Goal: Information Seeking & Learning: Check status

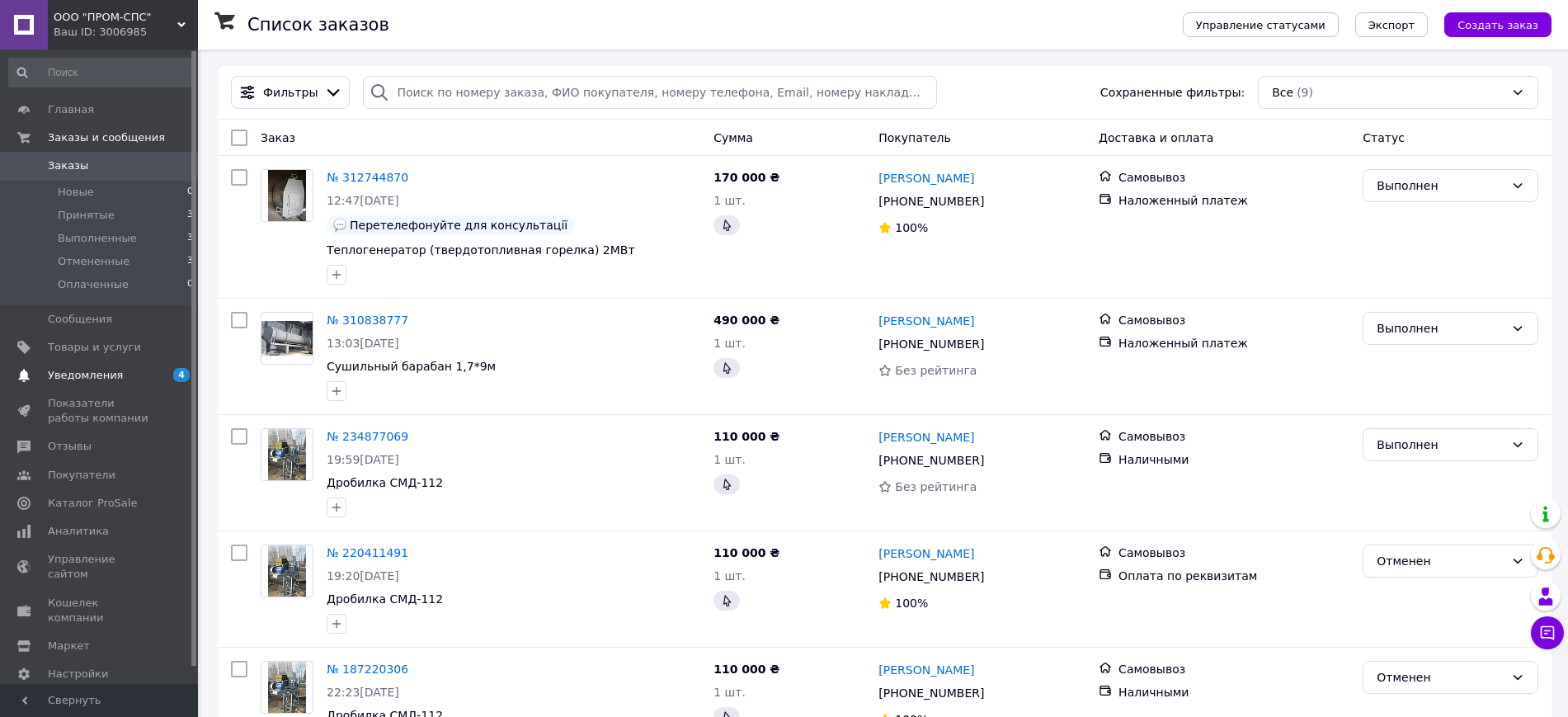
click at [105, 371] on span "Уведомления" at bounding box center [85, 375] width 75 height 15
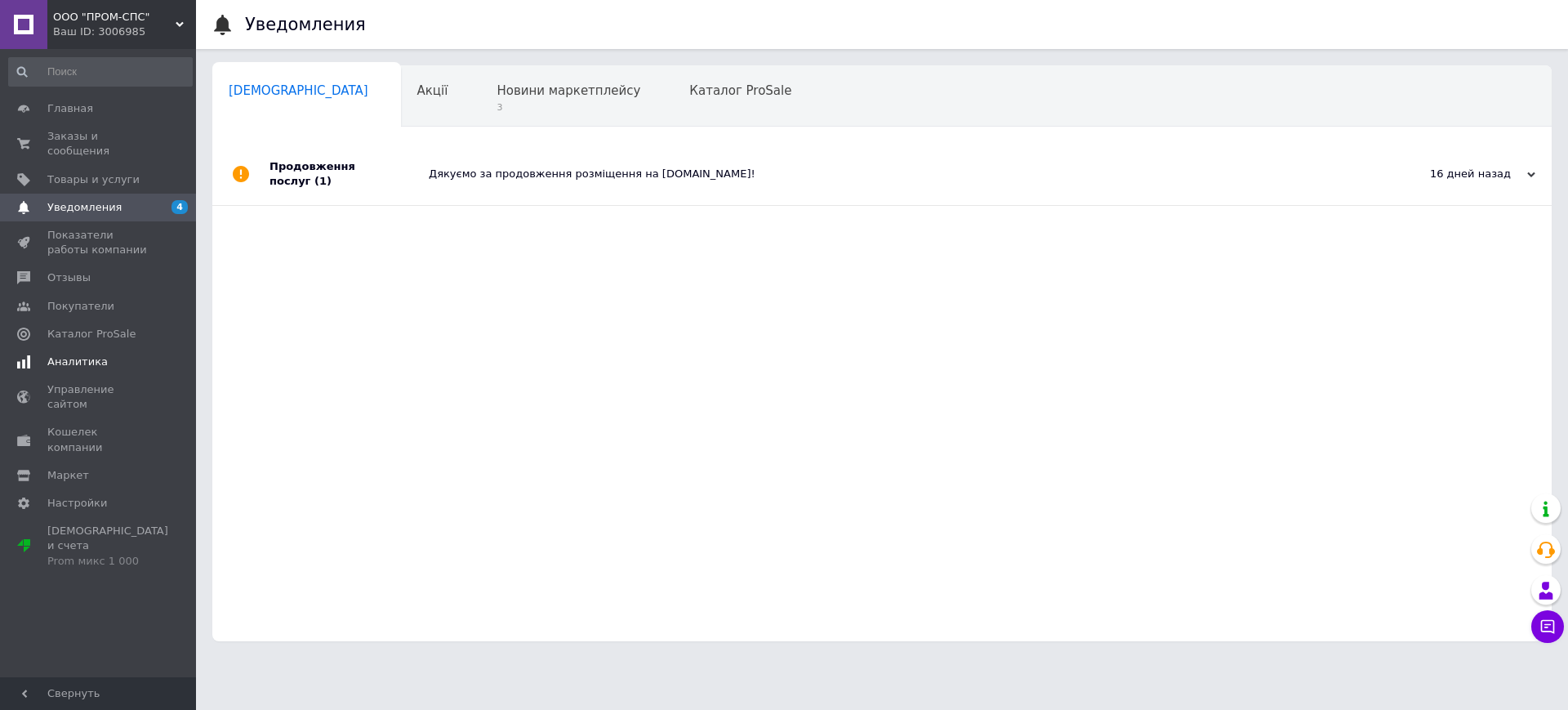
click at [75, 355] on span "Аналитика" at bounding box center [77, 361] width 60 height 15
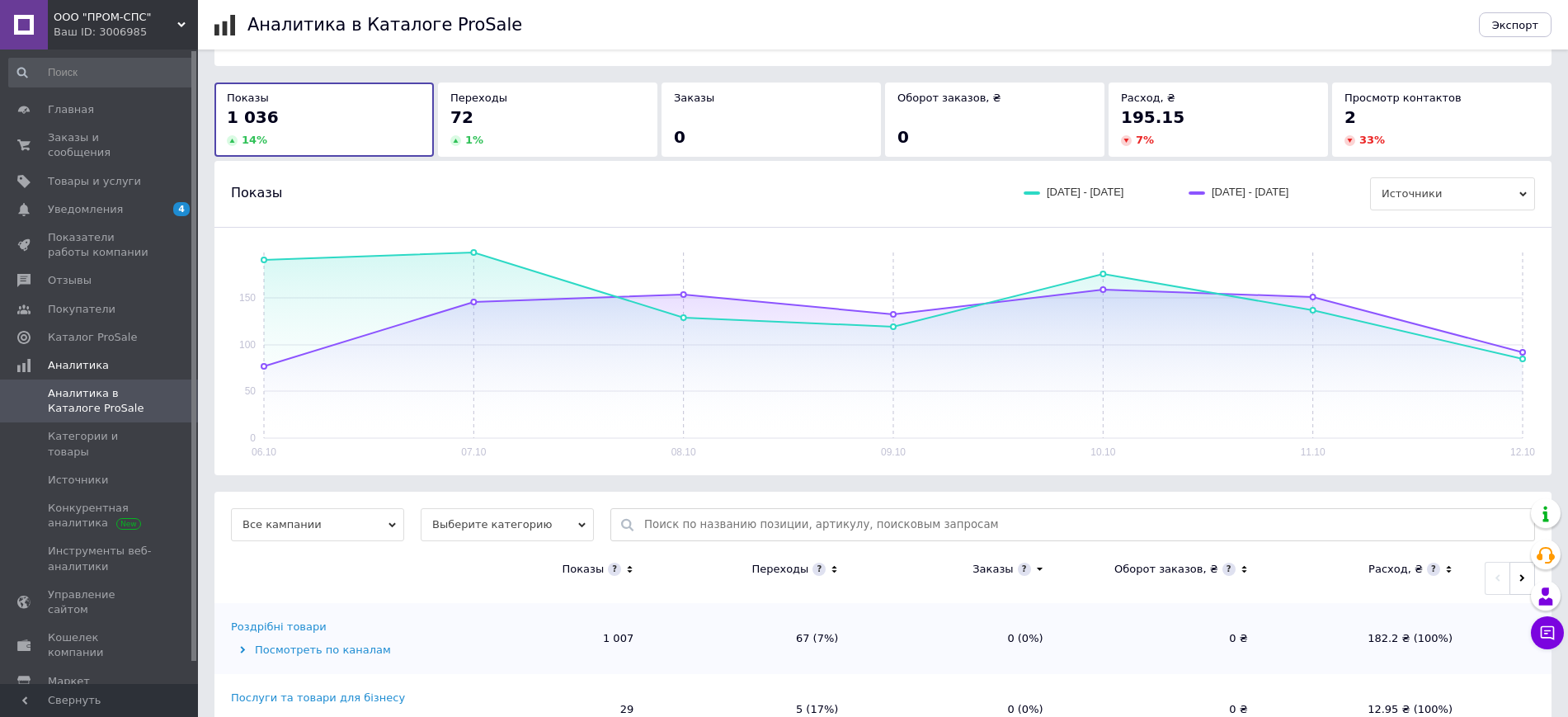
scroll to position [128, 0]
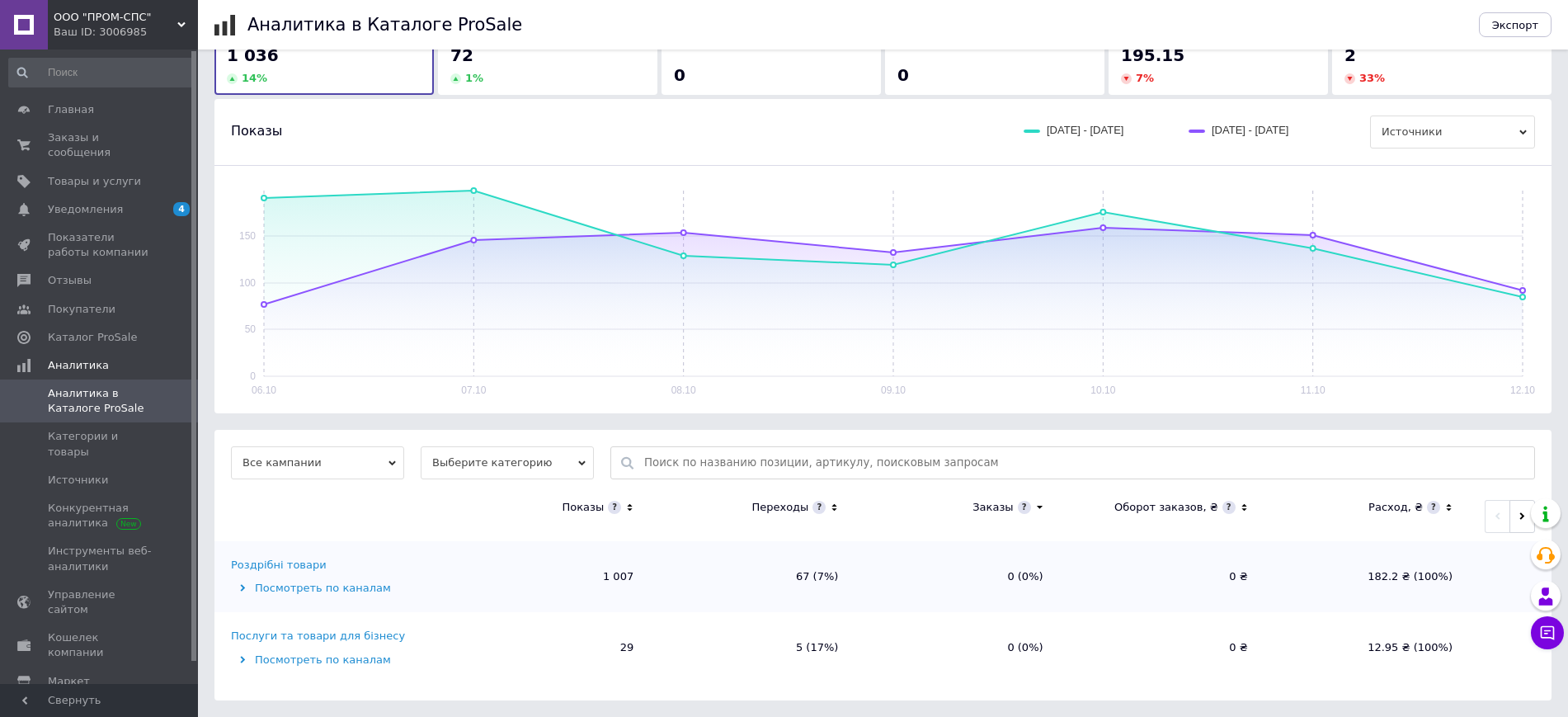
click at [294, 567] on div "Роздрібні товари" at bounding box center [279, 564] width 96 height 15
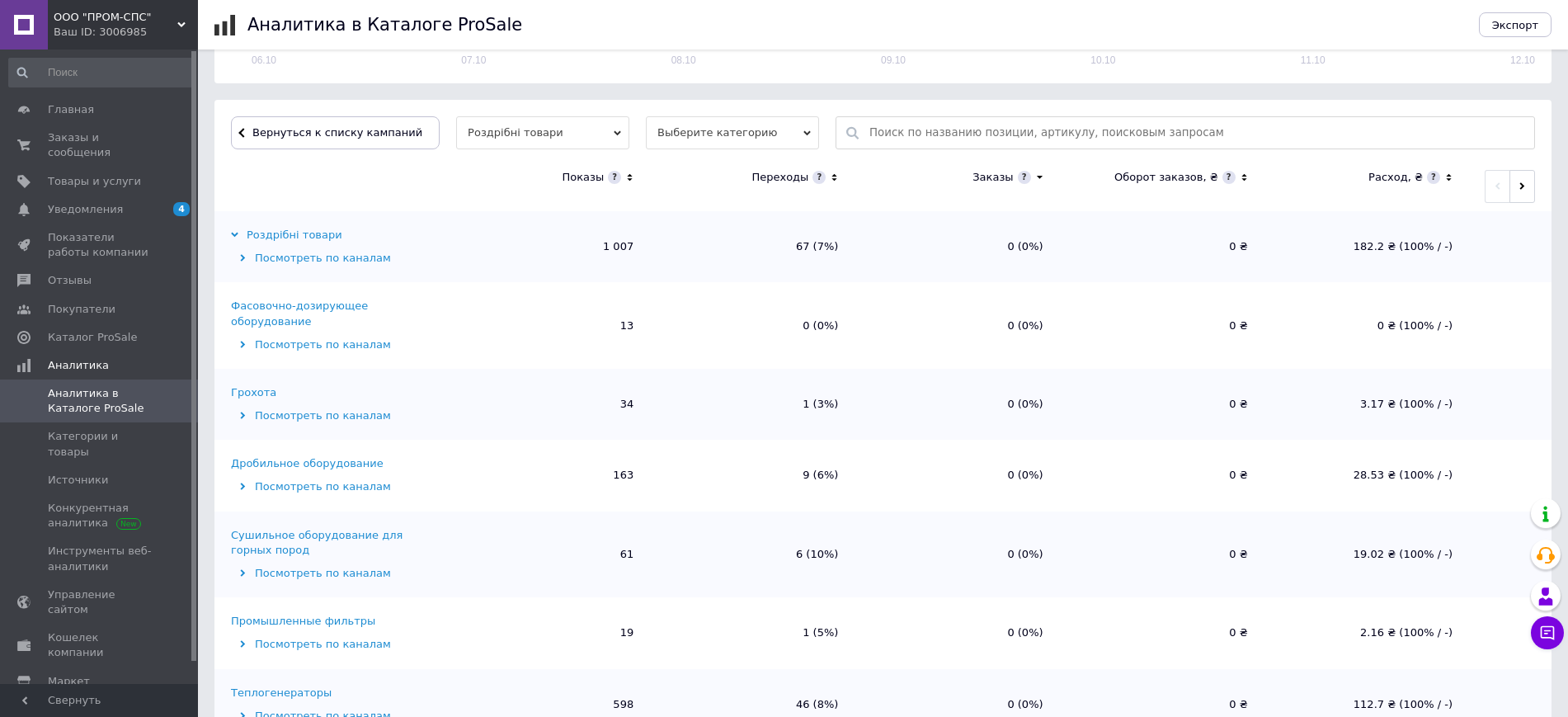
scroll to position [496, 0]
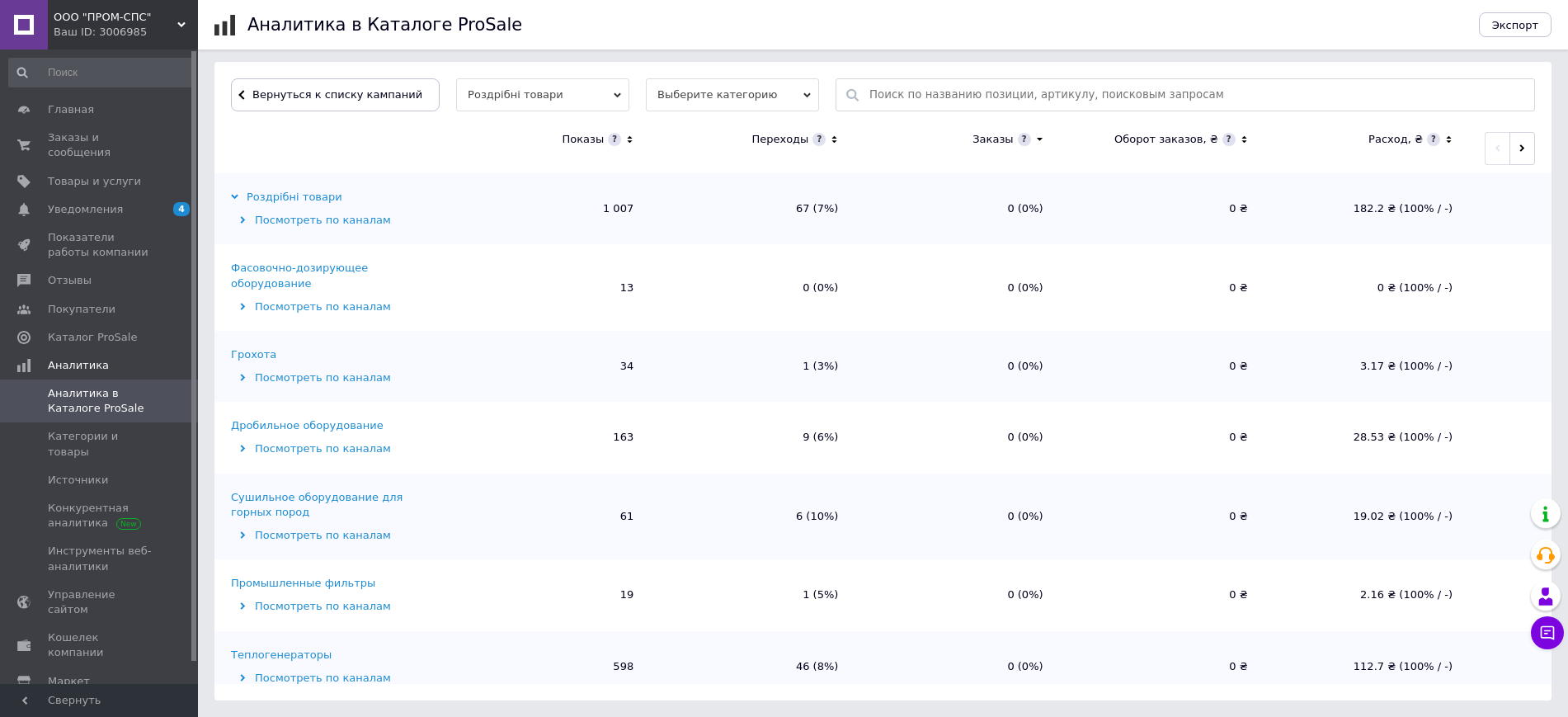
click at [245, 418] on div "Дробильное оборудование" at bounding box center [307, 425] width 153 height 15
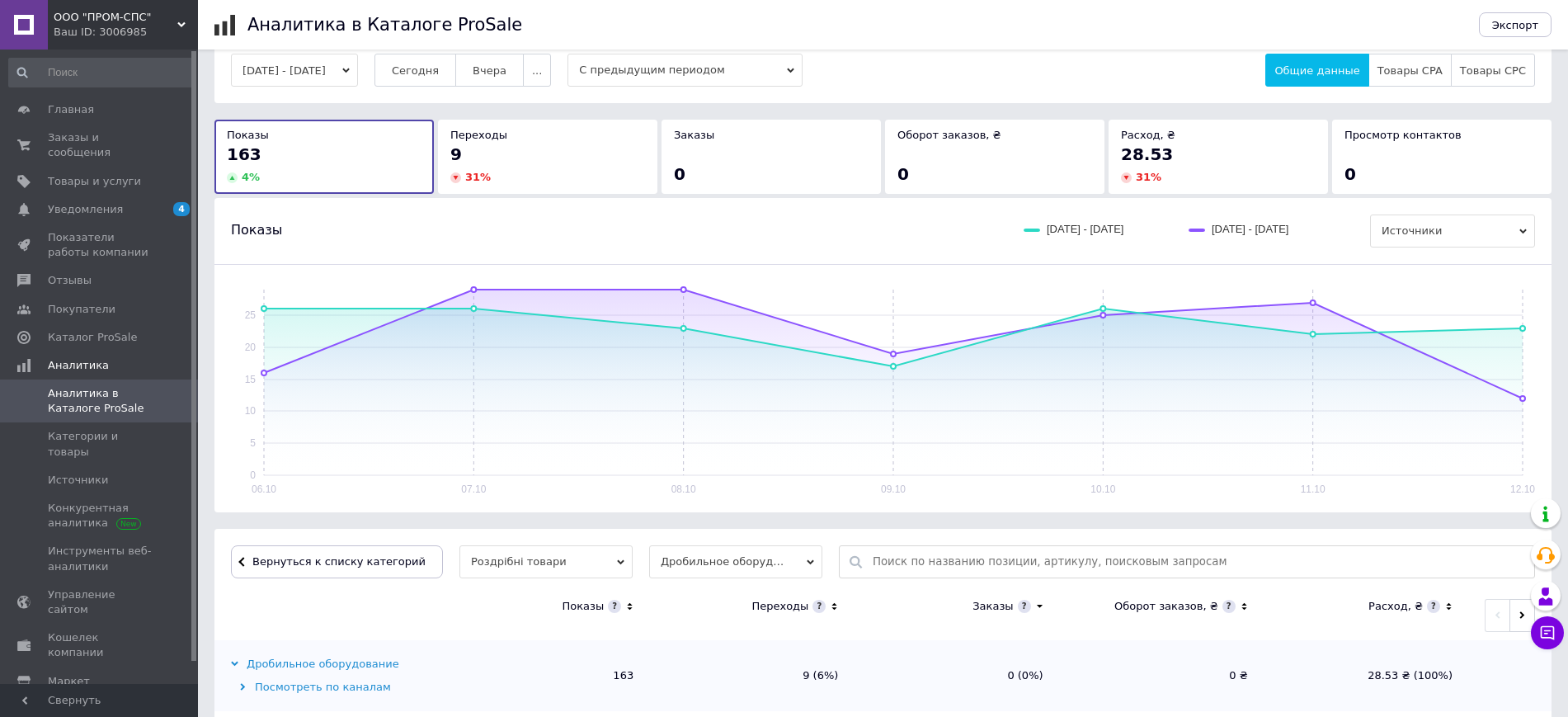
scroll to position [0, 0]
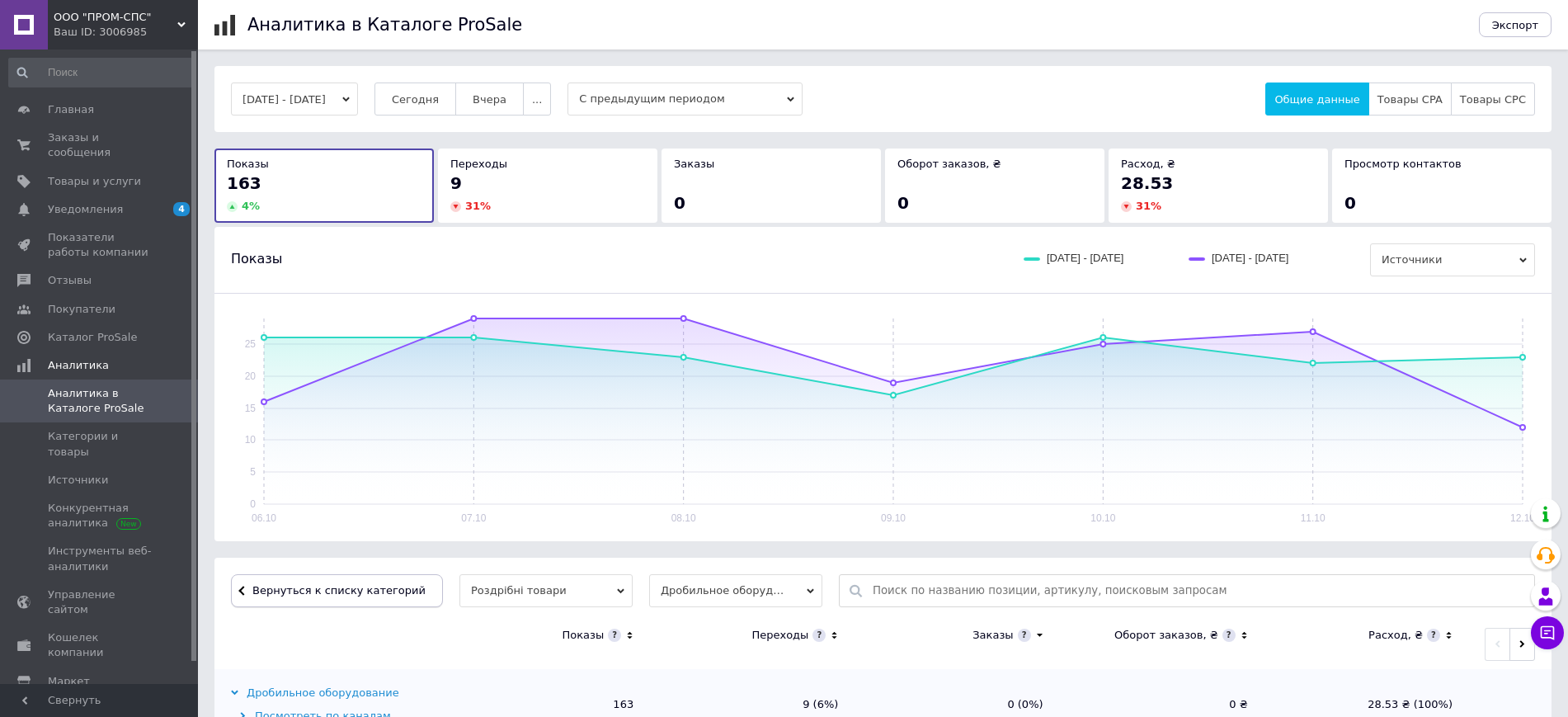
drag, startPoint x: 375, startPoint y: 588, endPoint x: 385, endPoint y: 585, distance: 10.4
click at [382, 585] on span "Вернуться к списку категорий" at bounding box center [337, 590] width 177 height 12
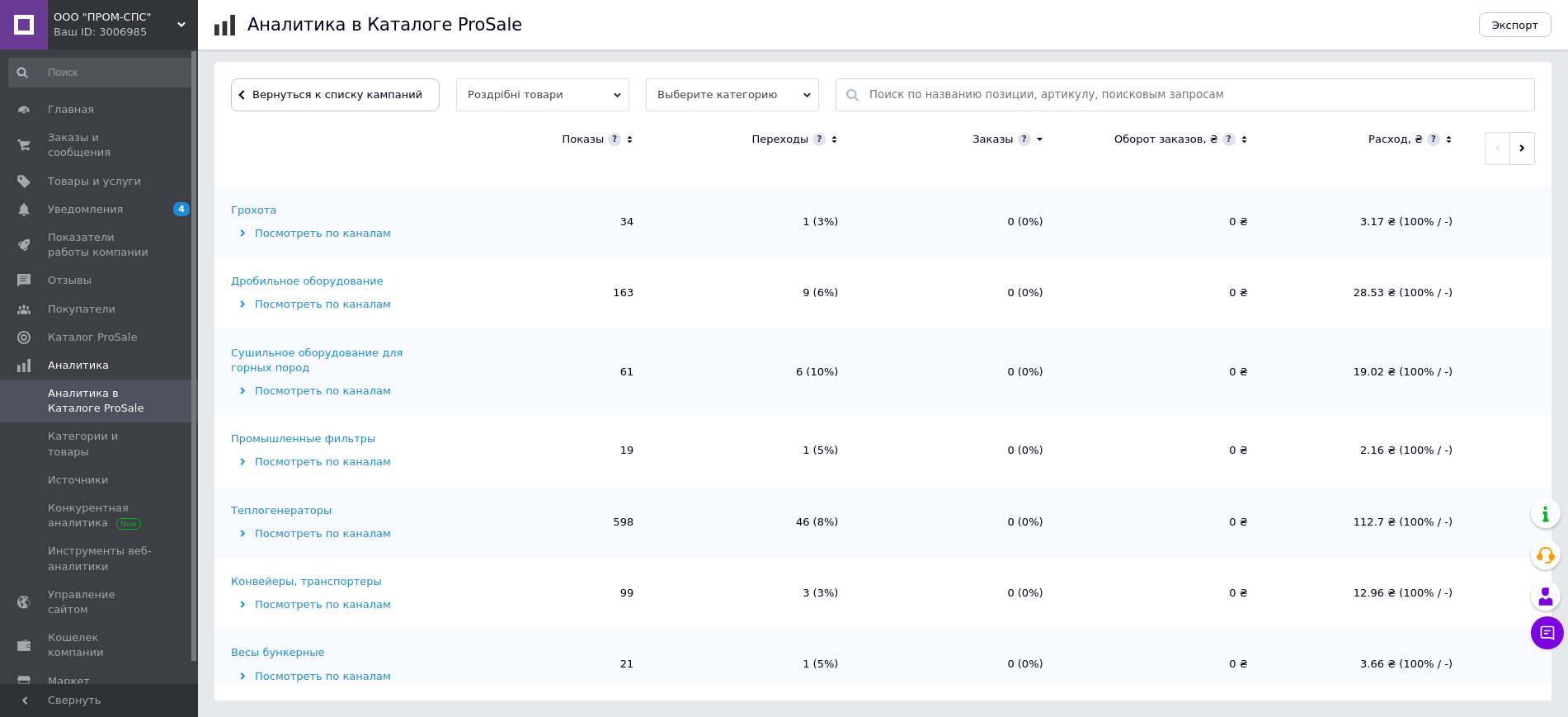
scroll to position [146, 0]
click at [303, 502] on div "Теплогенераторы" at bounding box center [281, 509] width 101 height 15
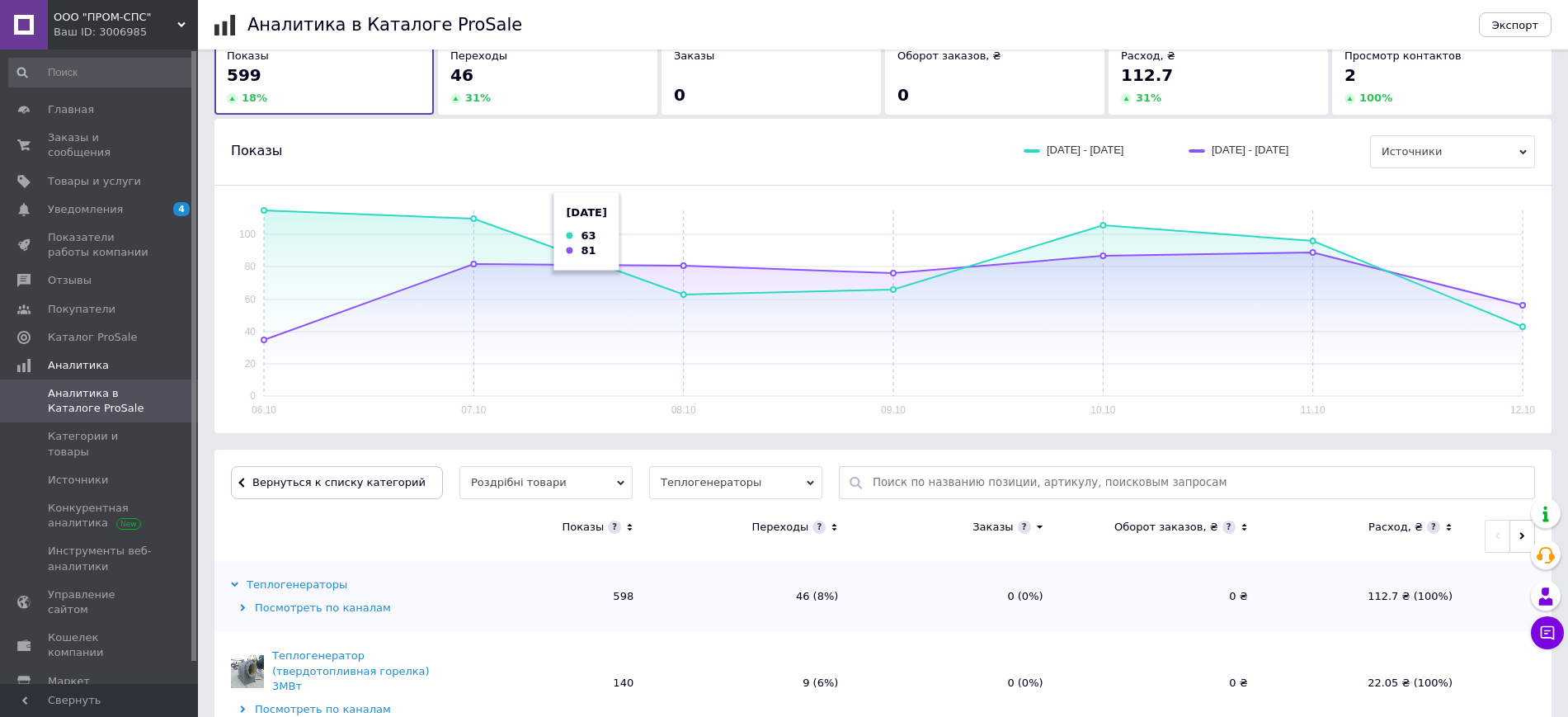
scroll to position [309, 0]
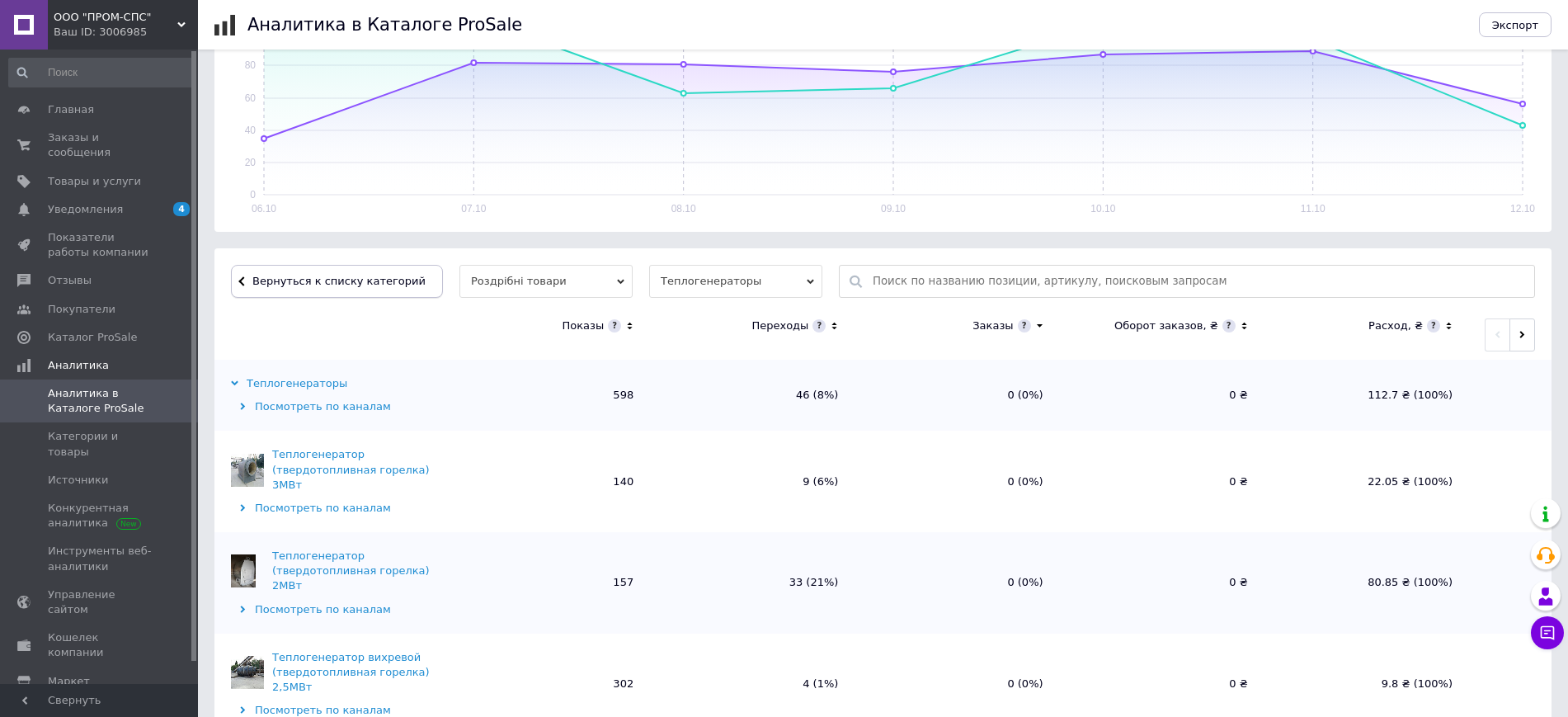
click at [330, 274] on span "Вернуться к списку категорий" at bounding box center [337, 280] width 177 height 12
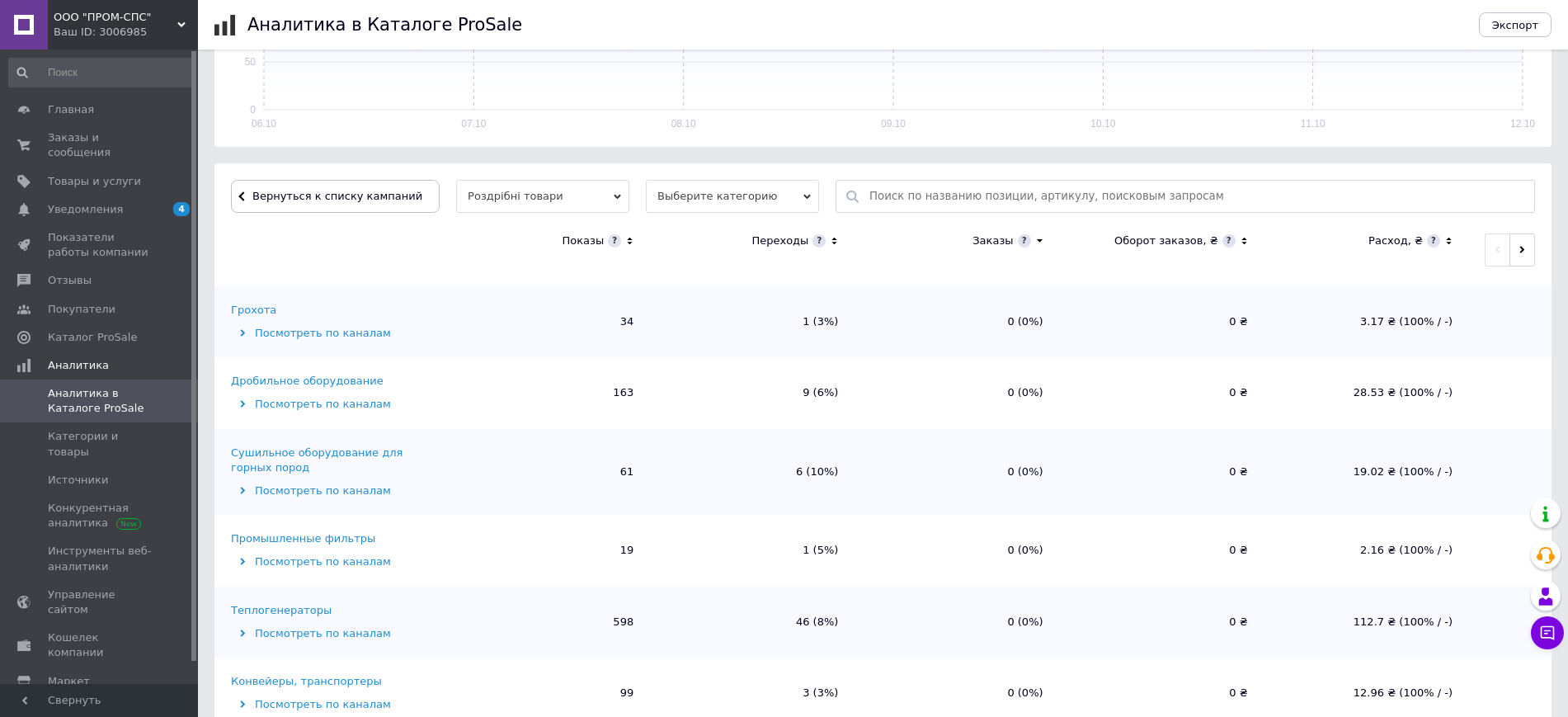
scroll to position [496, 0]
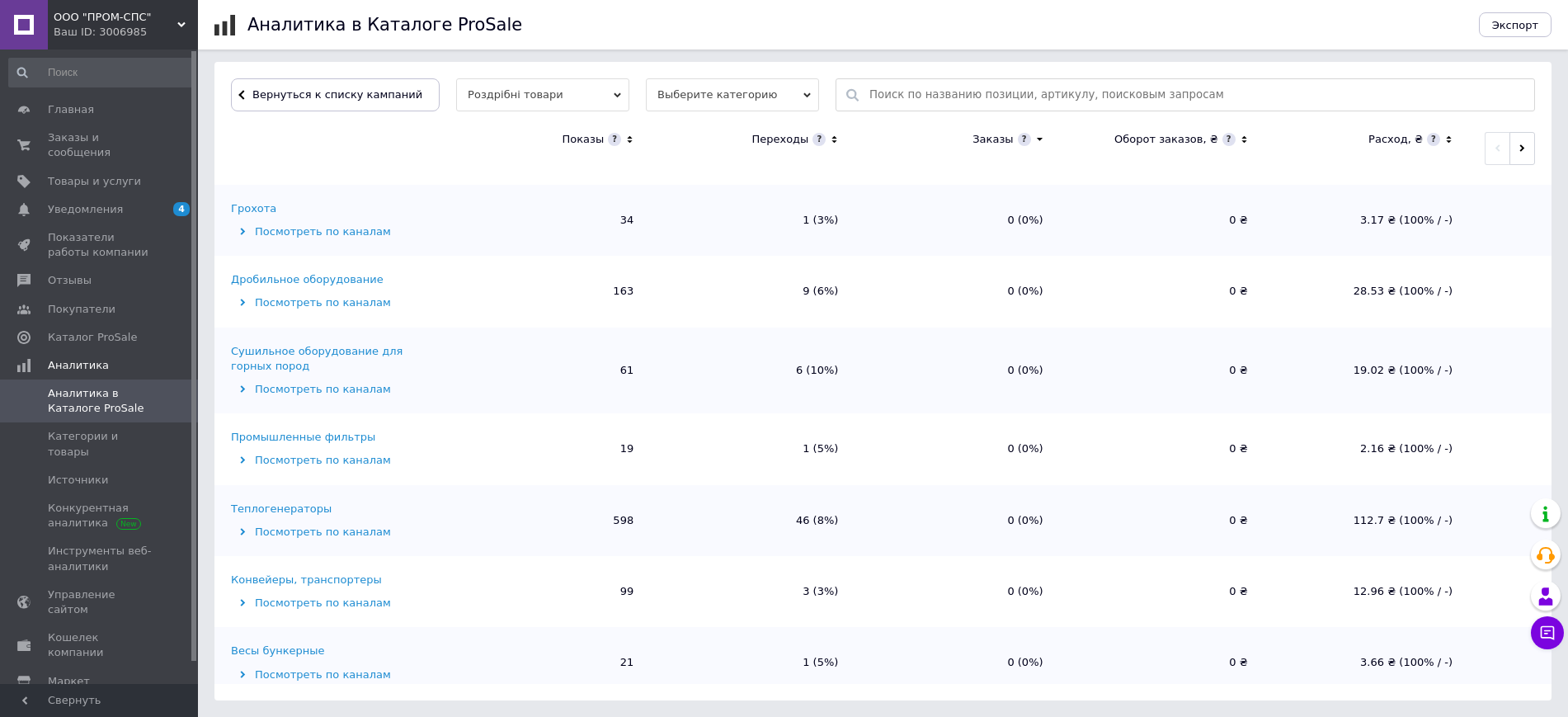
click at [305, 572] on div "Конвейеры, транспортеры" at bounding box center [306, 579] width 151 height 15
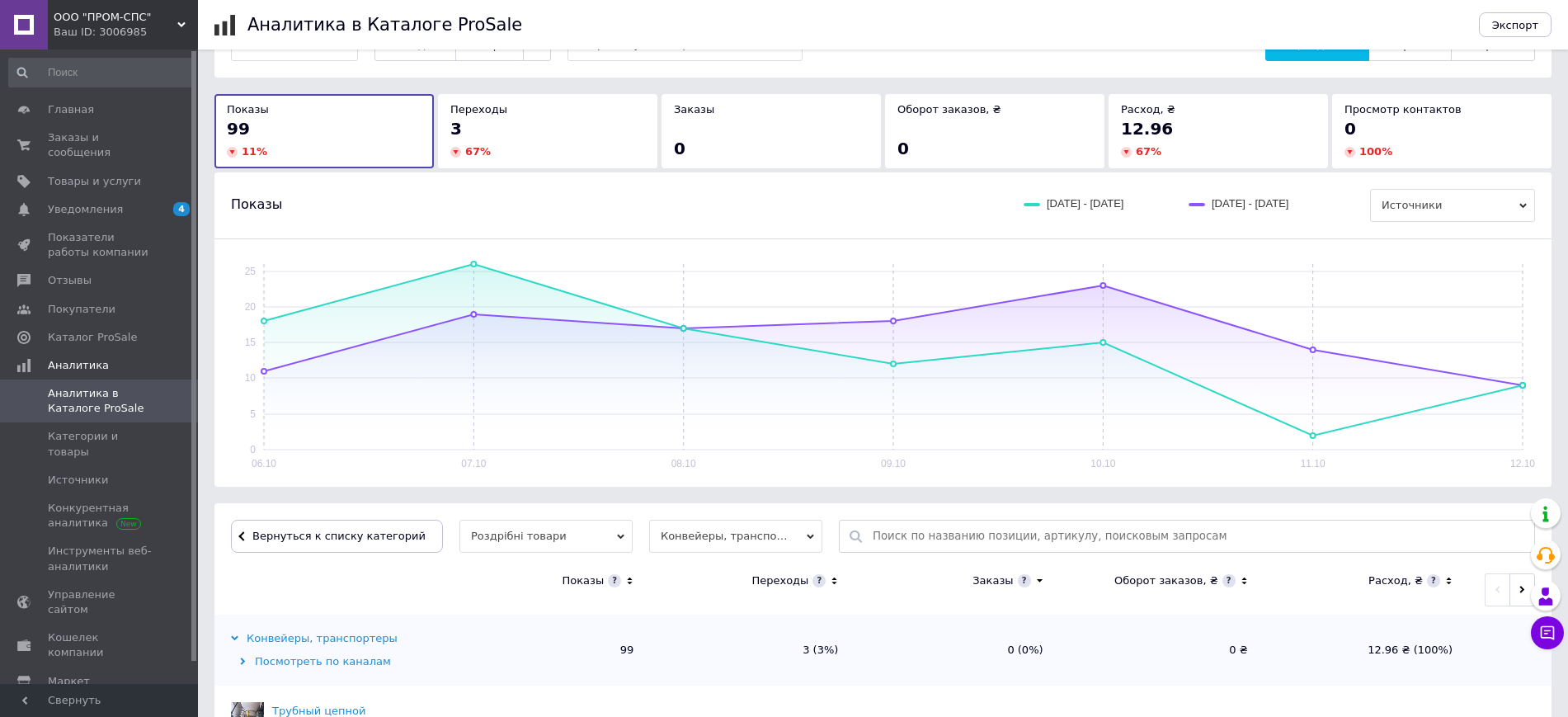
scroll to position [0, 0]
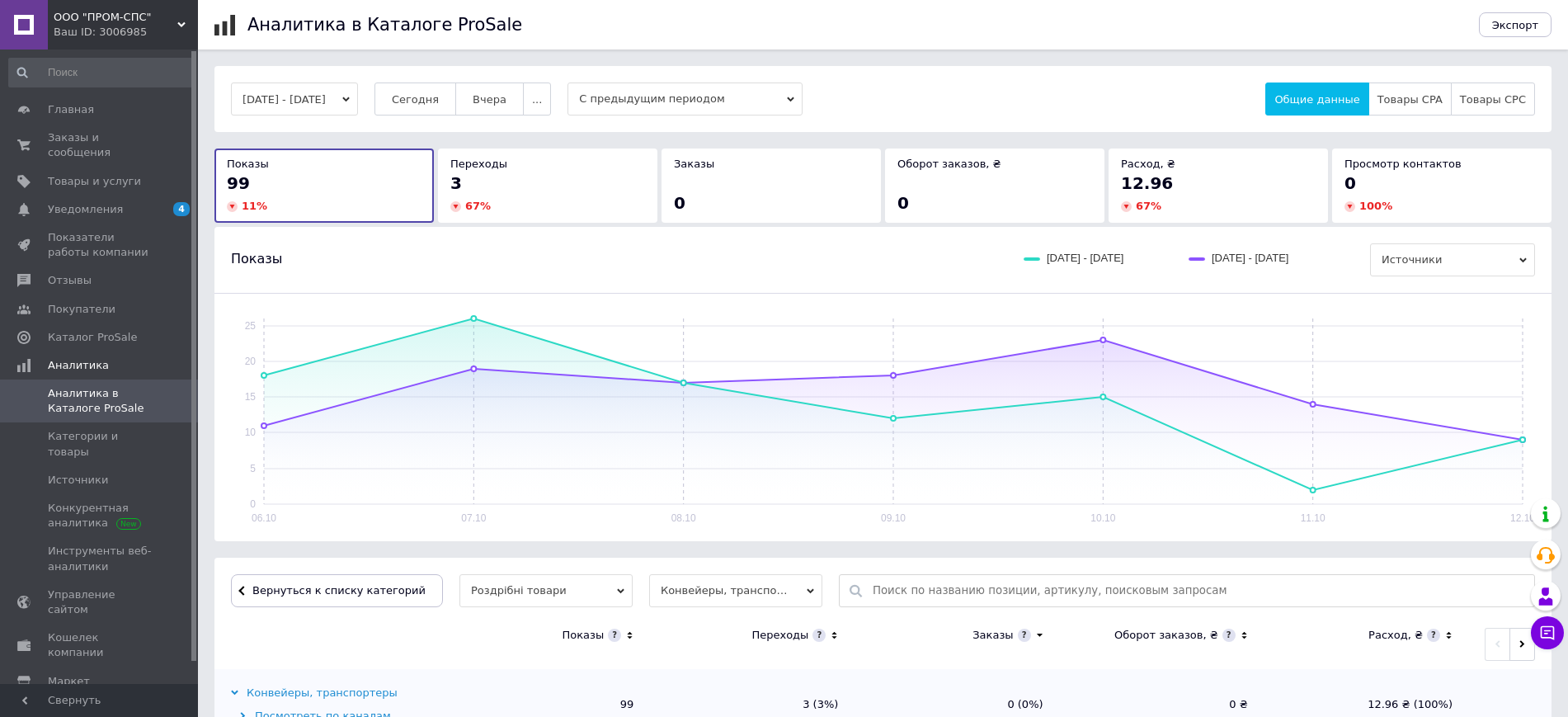
click at [289, 100] on button "[DATE] - [DATE]" at bounding box center [294, 99] width 127 height 33
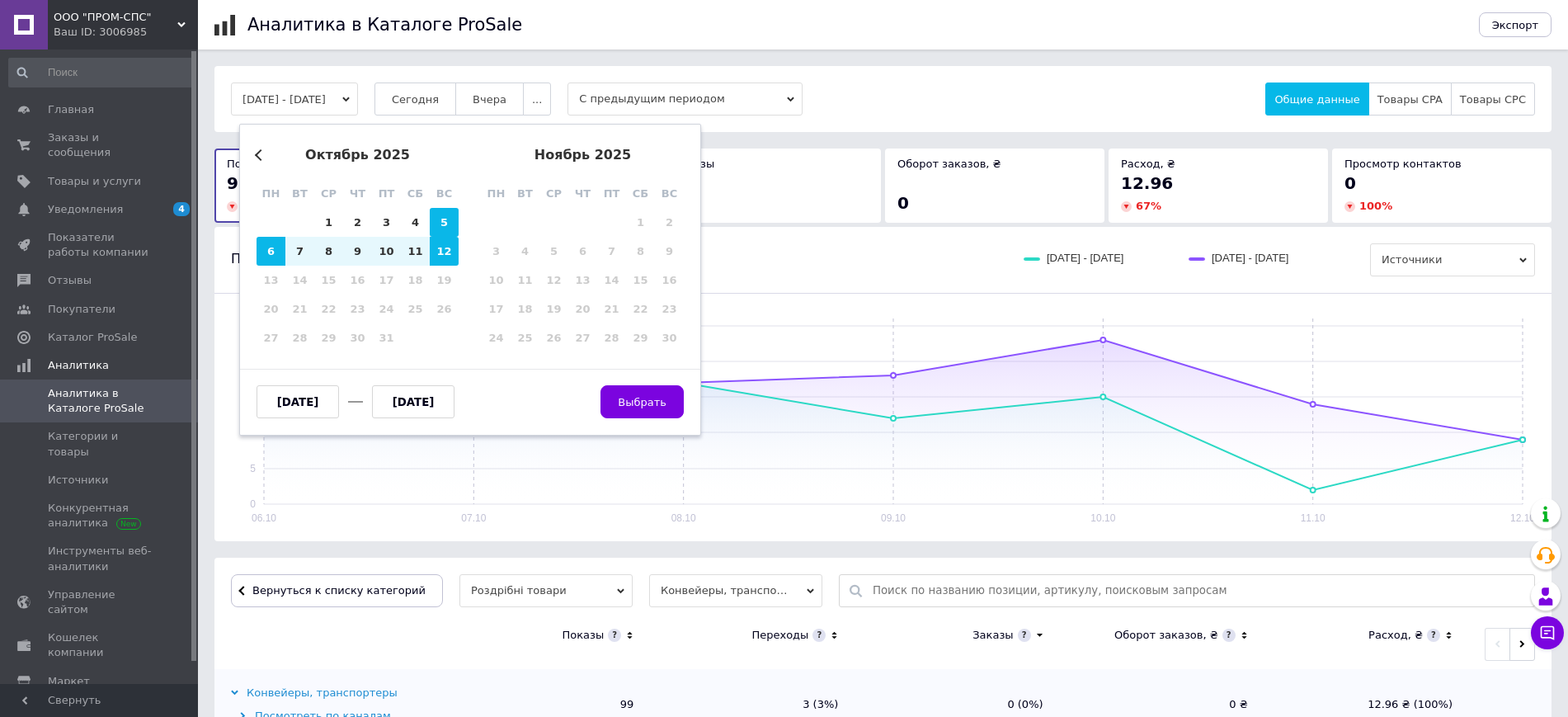
click at [443, 226] on div "5" at bounding box center [444, 221] width 29 height 29
type input "[DATE]"
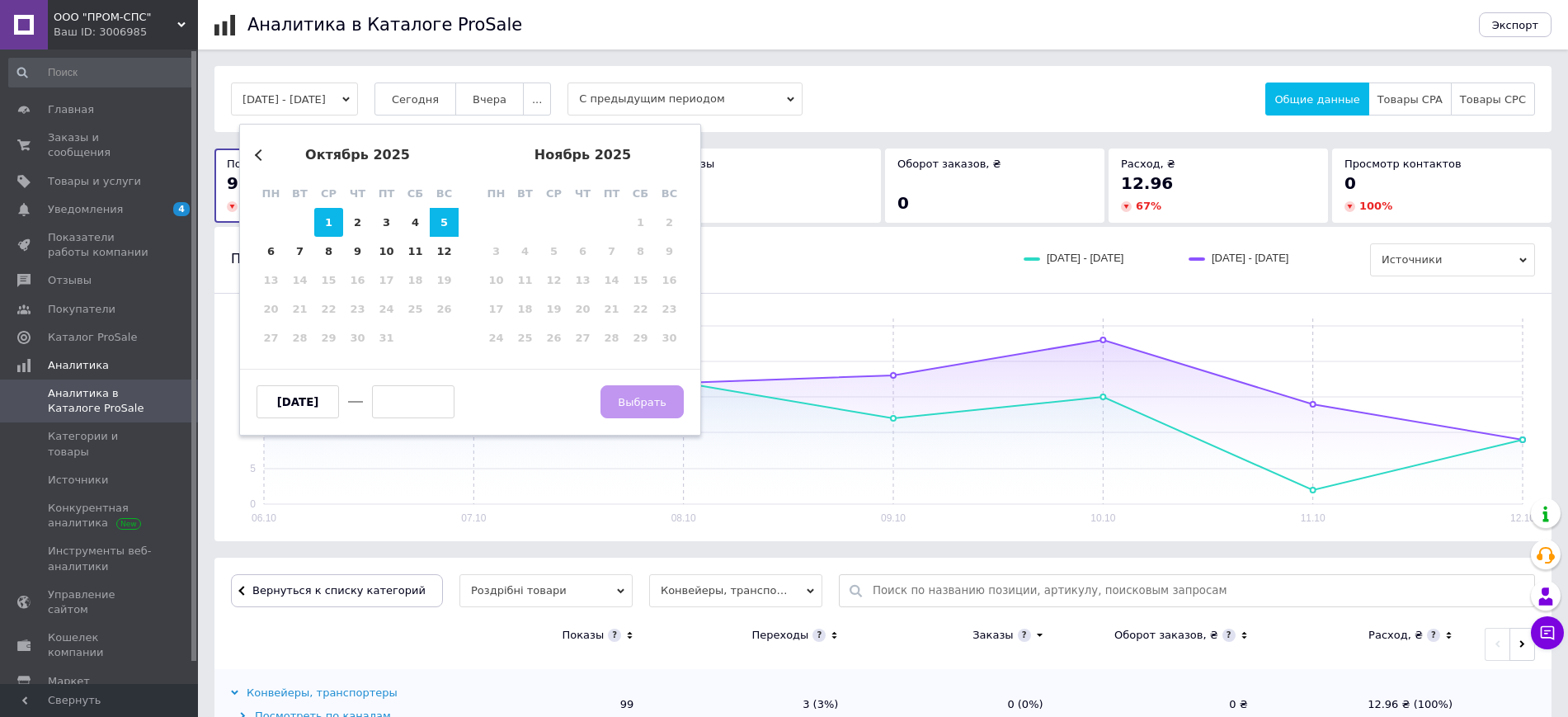
click at [319, 227] on div "1" at bounding box center [328, 221] width 29 height 29
type input "[DATE]"
click at [442, 413] on input "text" at bounding box center [413, 401] width 83 height 33
click at [452, 211] on div "5" at bounding box center [444, 221] width 29 height 29
type input "[DATE]"
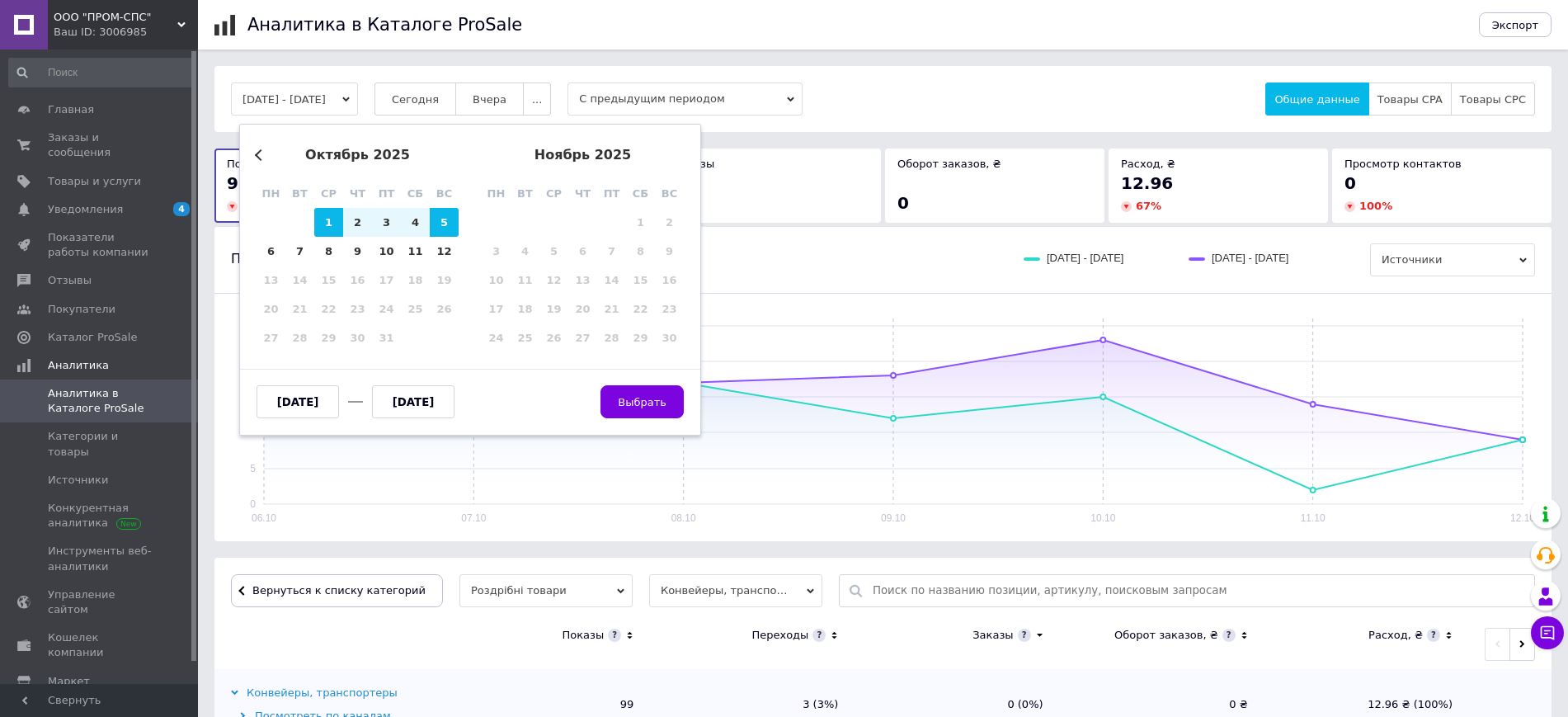
click at [309, 397] on input "[DATE]" at bounding box center [297, 401] width 83 height 33
click at [257, 156] on button "Previous Month" at bounding box center [261, 156] width 12 height 12
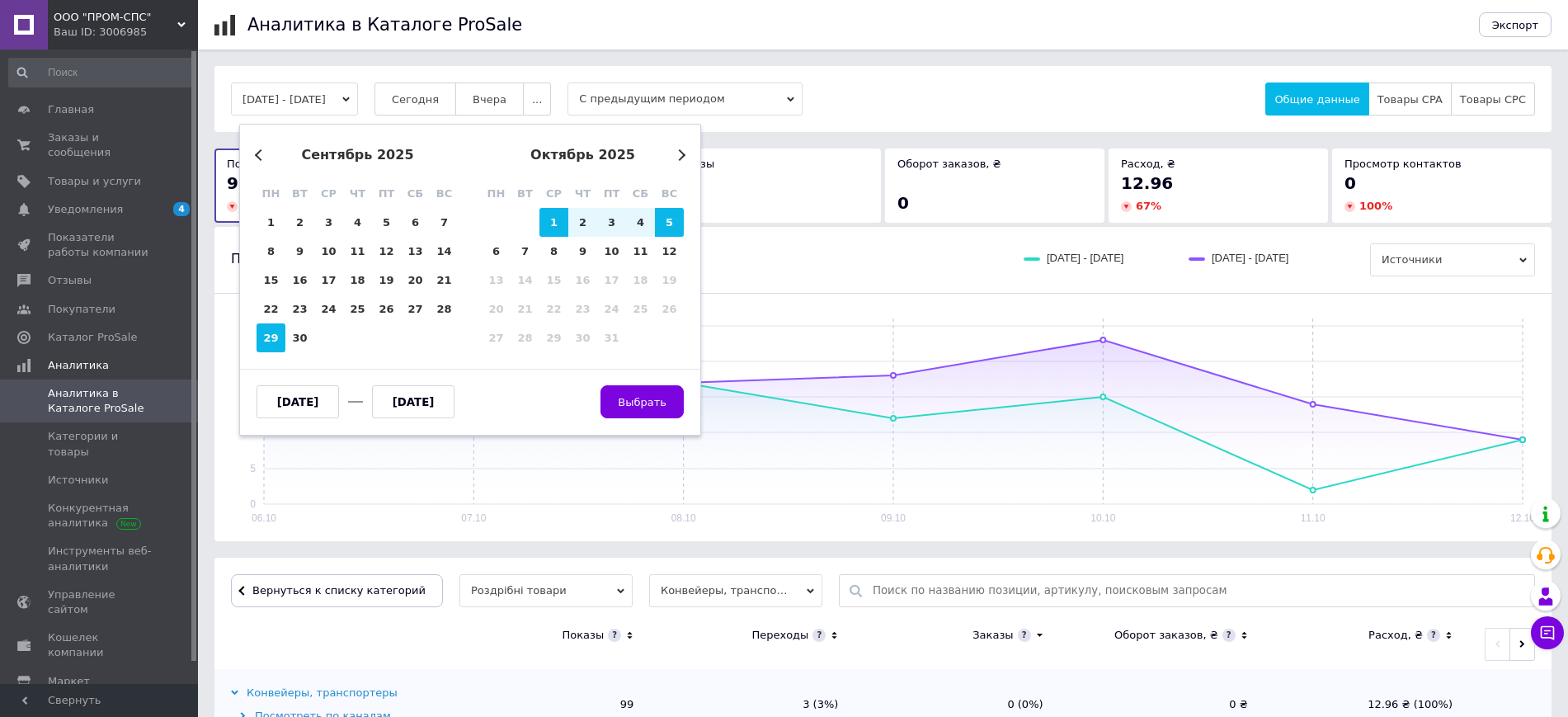
click at [256, 328] on div "Previous Month Next Month [DATE] пн вт ср чт пт сб вс 1 2 3 4 5 6 7 8 9 10 11 1…" at bounding box center [470, 279] width 462 height 312
click at [265, 337] on div "29" at bounding box center [270, 337] width 29 height 29
type input "[DATE]"
drag, startPoint x: 432, startPoint y: 398, endPoint x: 470, endPoint y: 386, distance: 39.8
click at [432, 398] on input "text" at bounding box center [413, 401] width 83 height 33
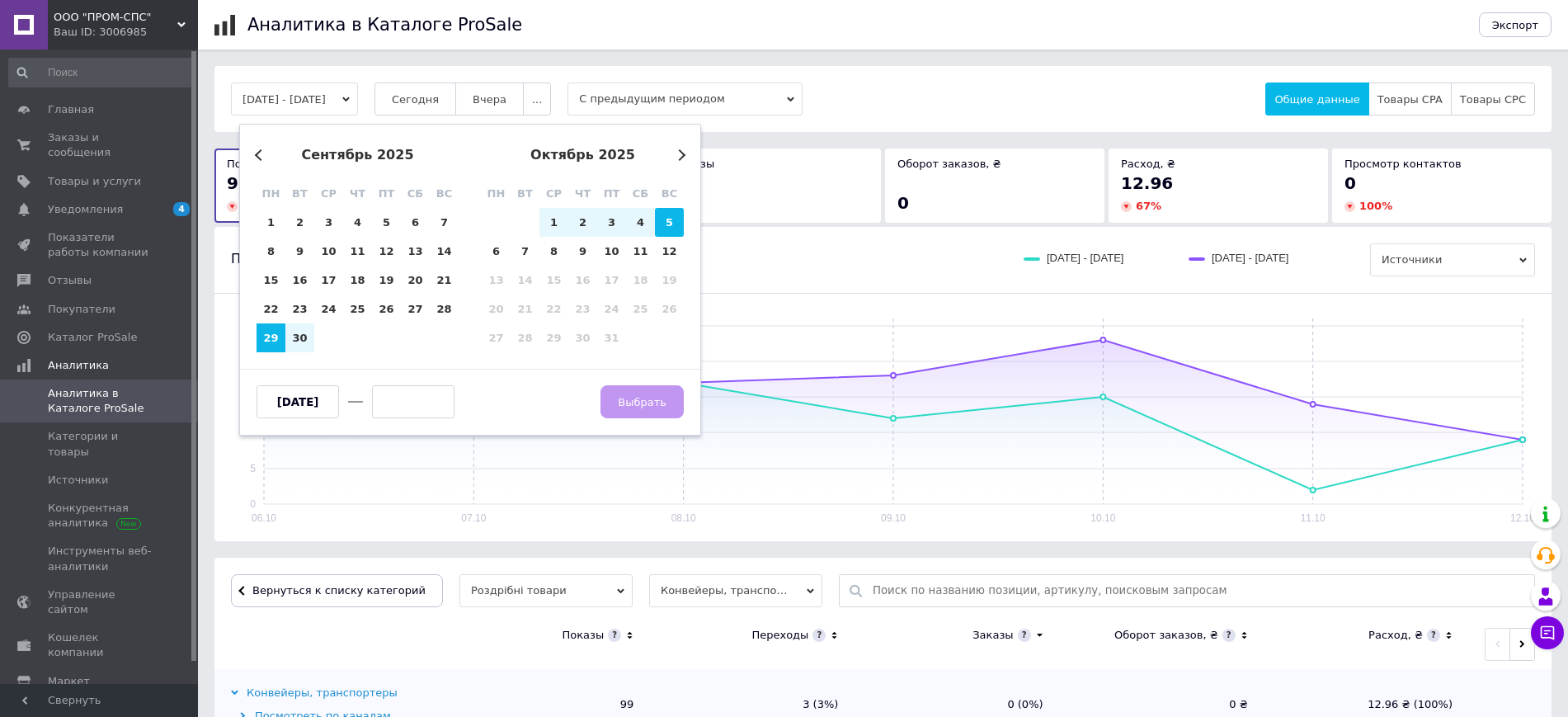
click at [663, 217] on div "5" at bounding box center [669, 221] width 29 height 29
type input "[DATE]"
click at [638, 407] on span "Выбрать" at bounding box center [642, 402] width 49 height 12
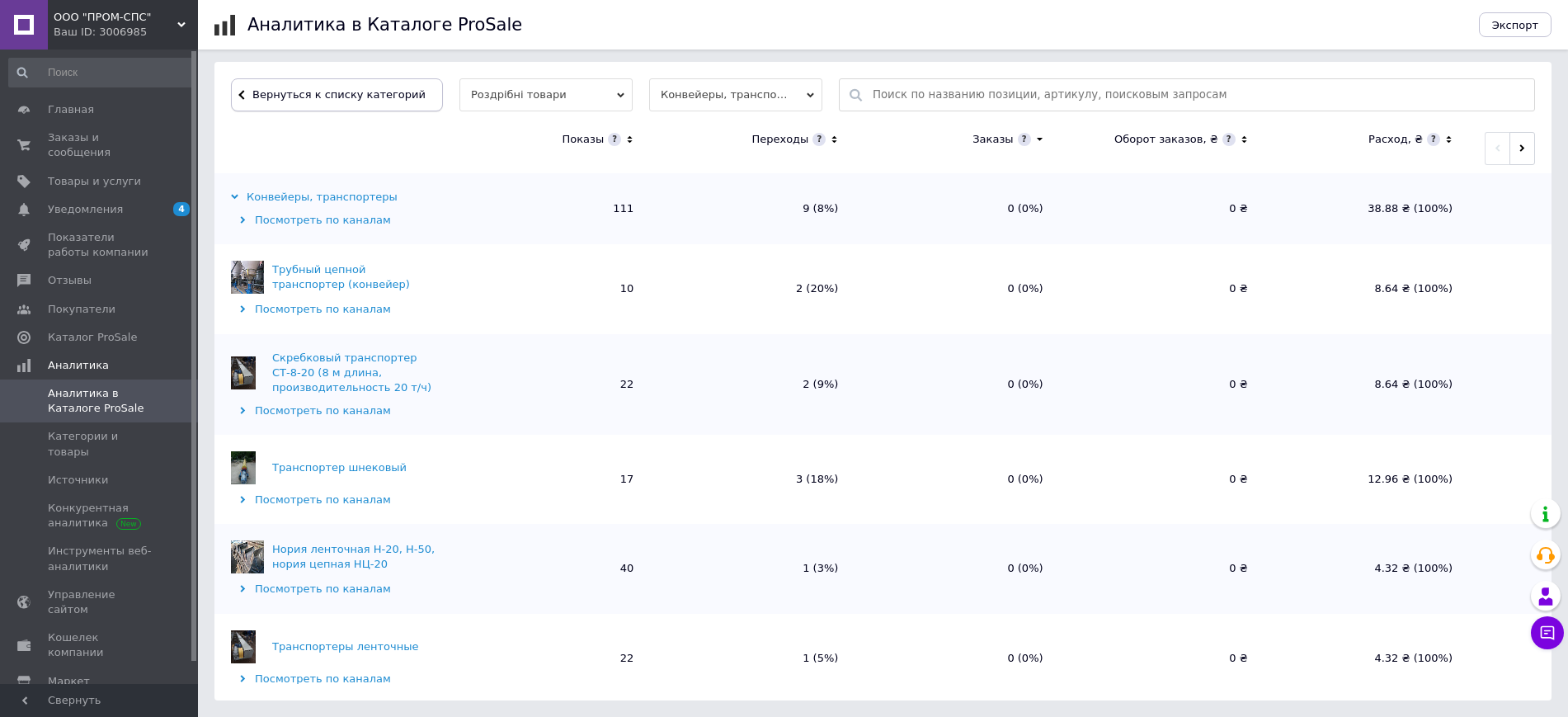
click at [373, 92] on span "Вернуться к списку категорий" at bounding box center [337, 95] width 177 height 12
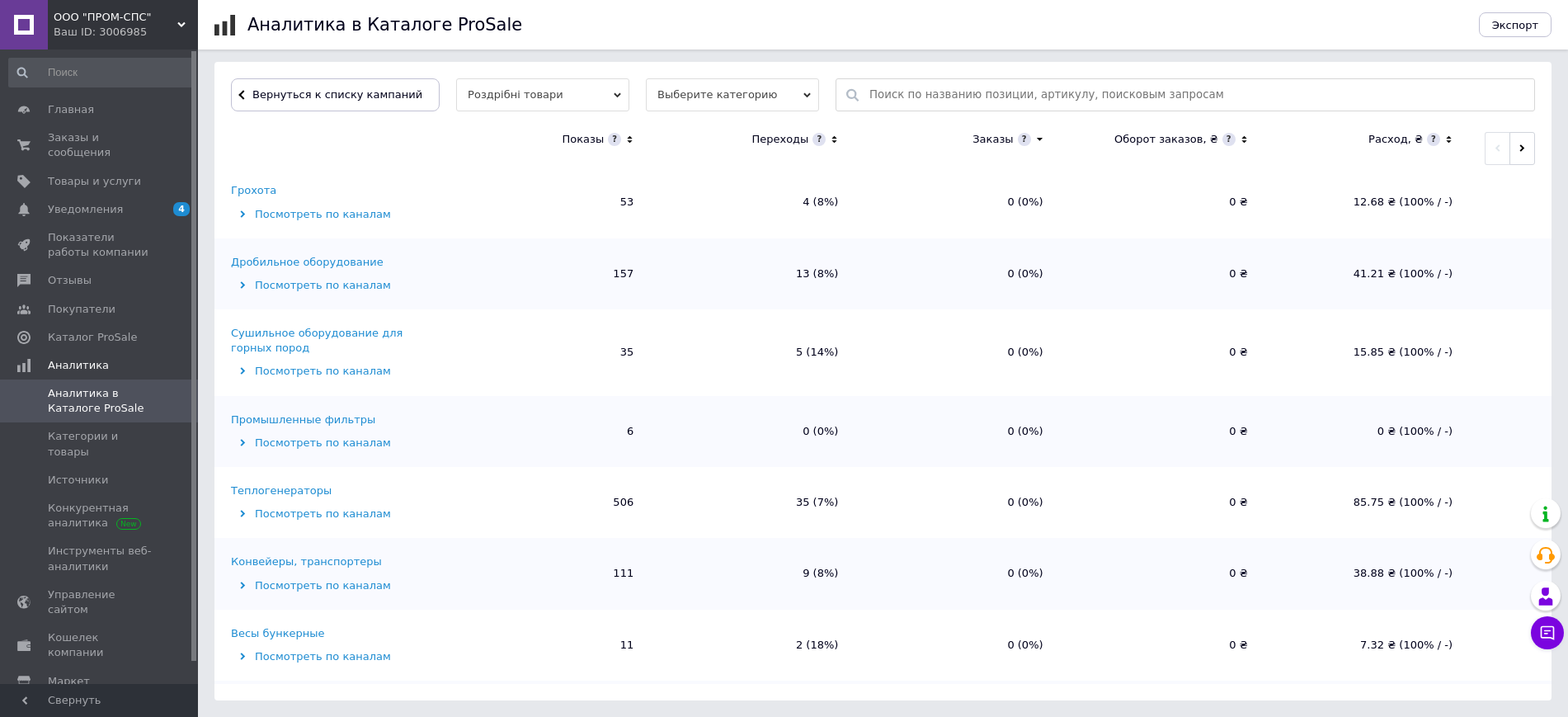
scroll to position [146, 0]
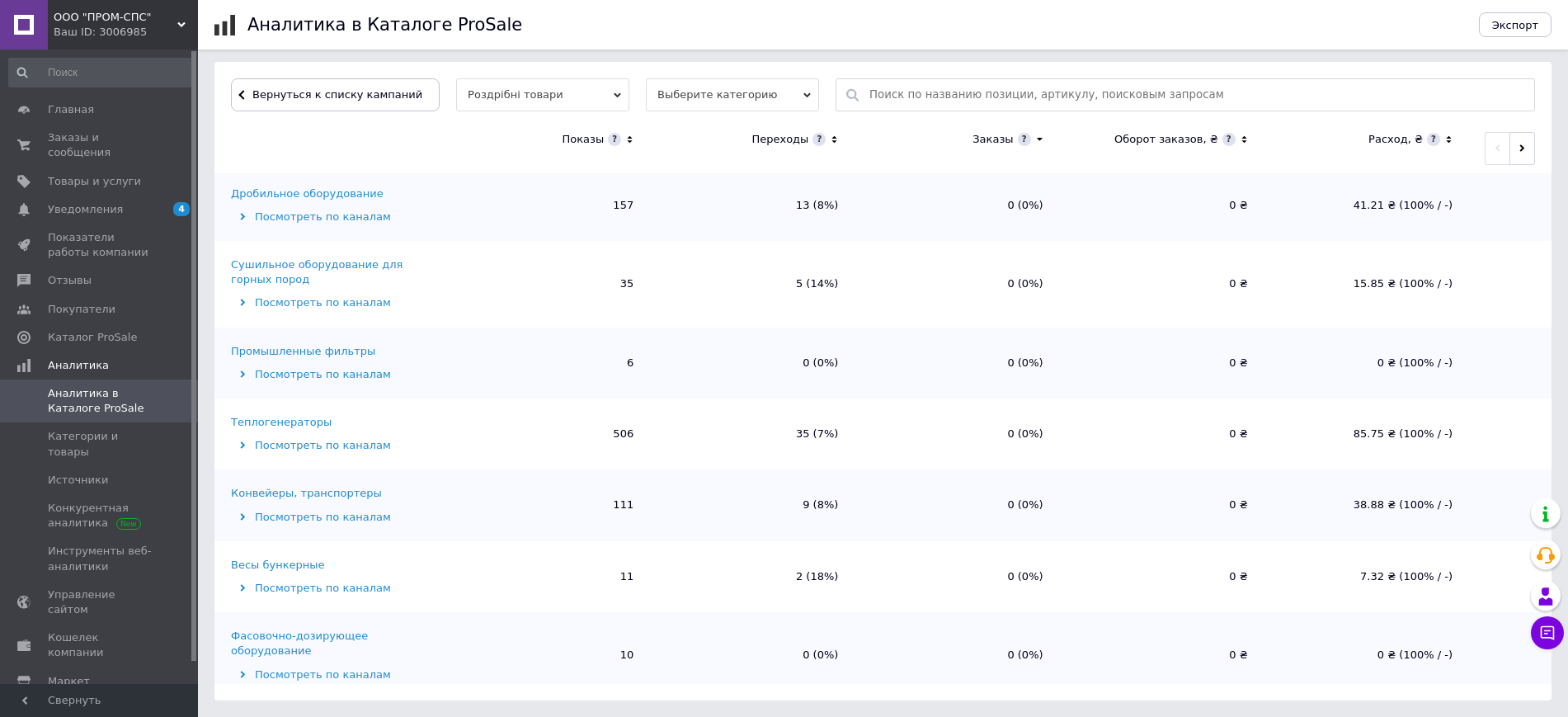
click at [266, 418] on div "Теплогенераторы" at bounding box center [281, 422] width 101 height 15
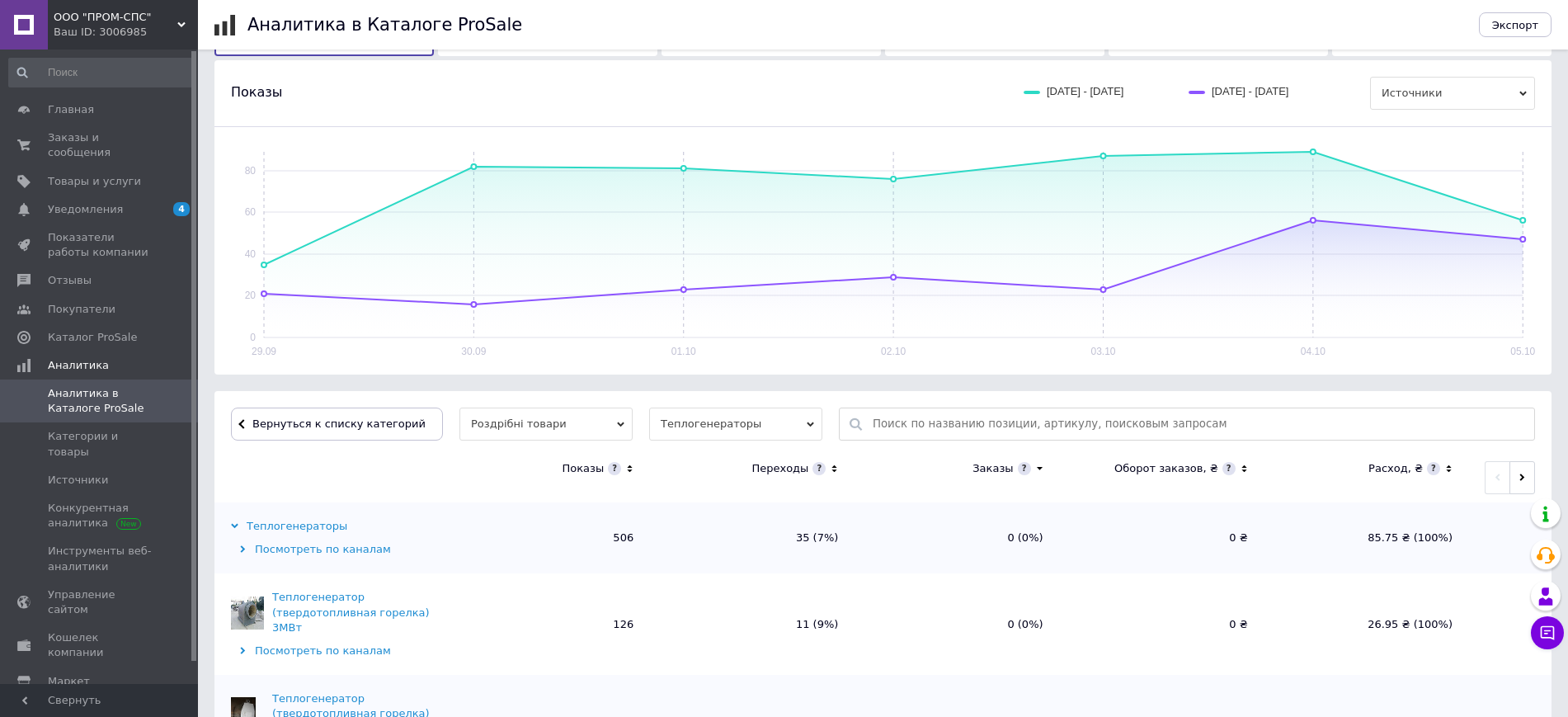
scroll to position [336, 0]
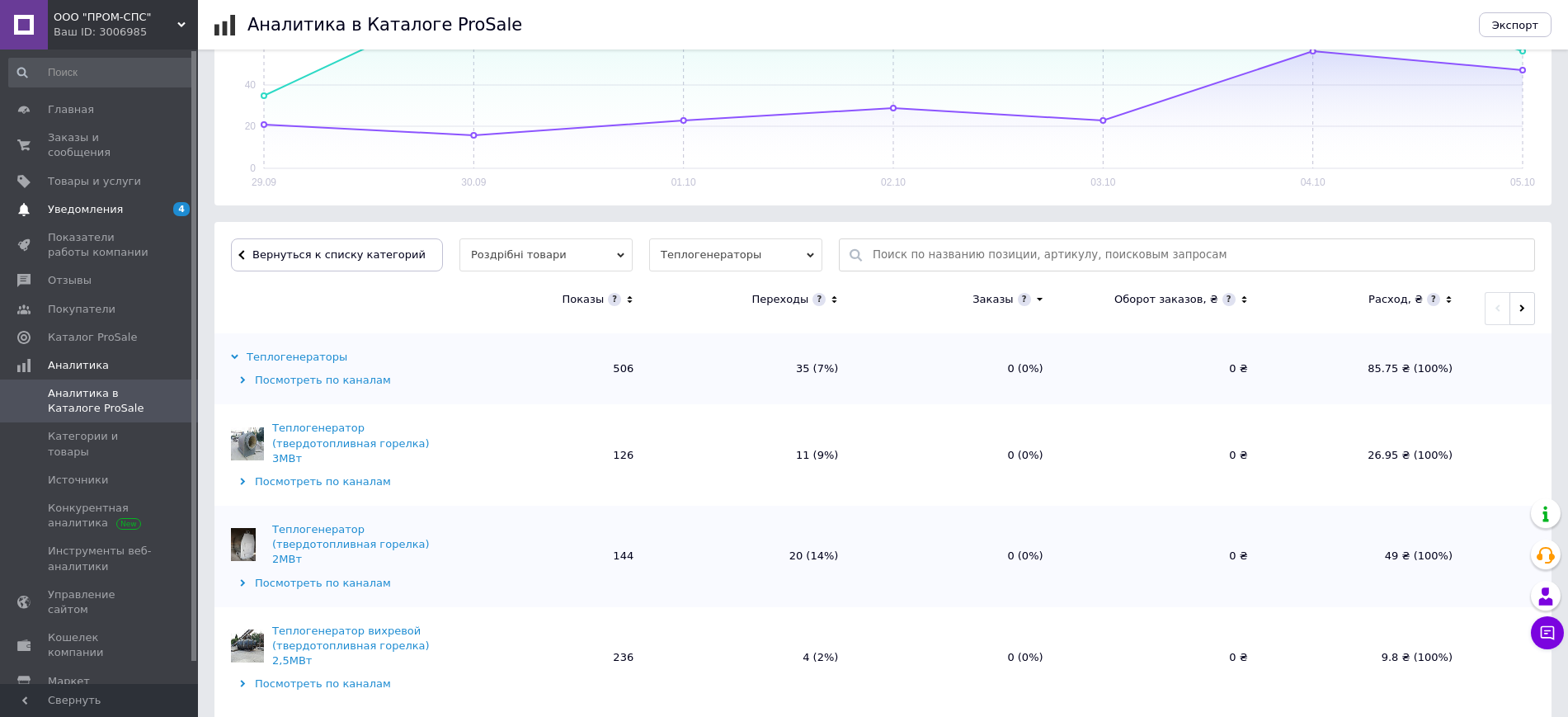
click at [151, 202] on span "Уведомления" at bounding box center [100, 209] width 105 height 15
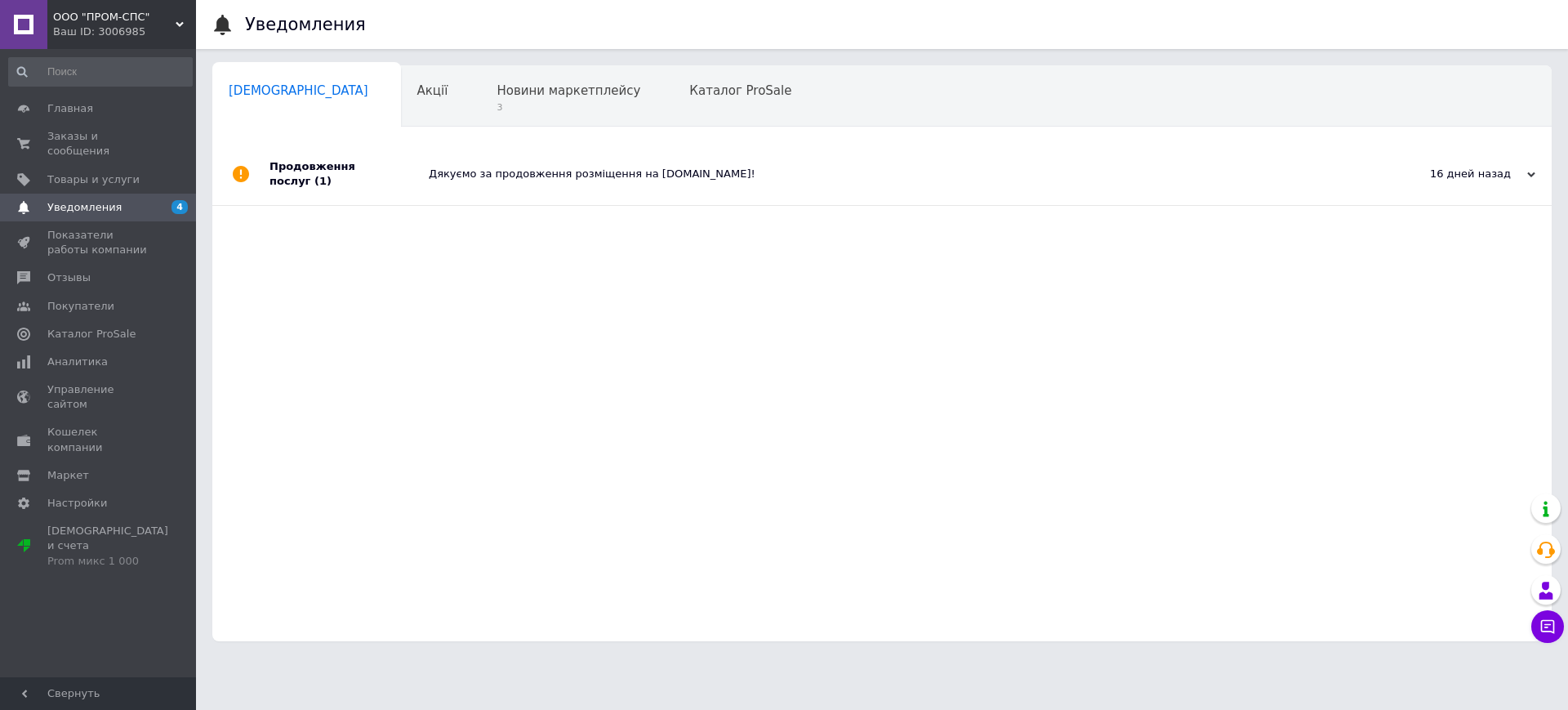
click at [421, 169] on div "Продовження послуг (1)" at bounding box center [349, 174] width 159 height 62
